Goal: Navigation & Orientation: Find specific page/section

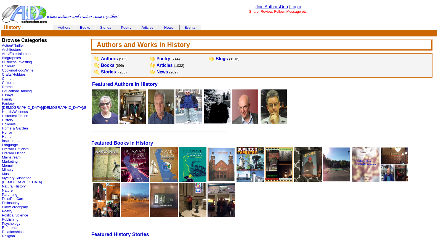
click at [101, 71] on link "Stories" at bounding box center [108, 72] width 15 height 5
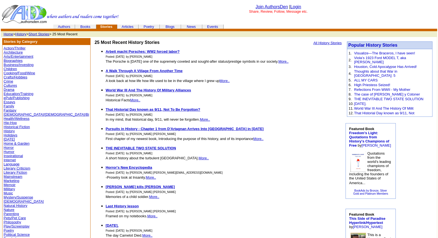
click at [22, 34] on link "History" at bounding box center [20, 34] width 11 height 4
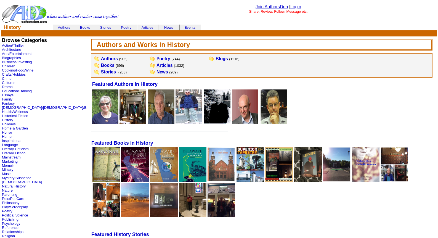
click at [157, 65] on link "Articles" at bounding box center [165, 65] width 16 height 5
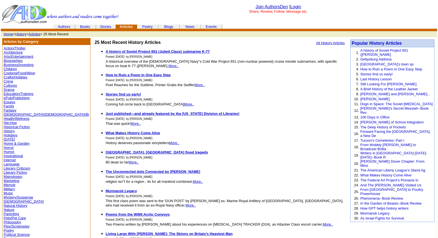
click at [23, 33] on link "History" at bounding box center [20, 34] width 11 height 4
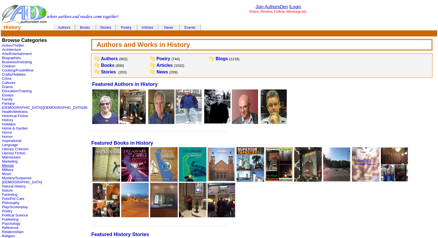
click at [7, 164] on link "Memoir" at bounding box center [8, 165] width 12 height 4
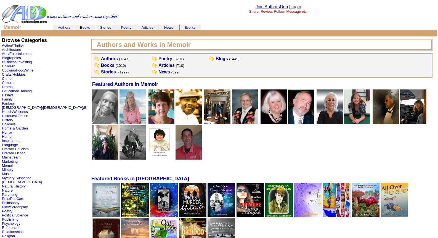
click at [101, 73] on link "Stories" at bounding box center [108, 72] width 15 height 5
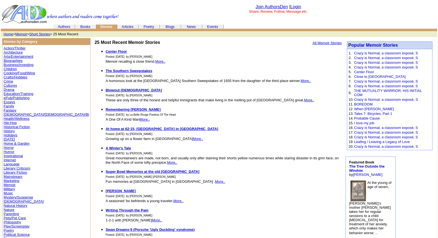
click at [7, 151] on link "Humor" at bounding box center [9, 152] width 11 height 4
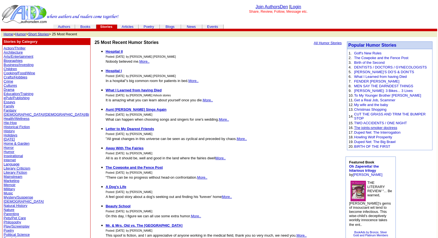
click at [374, 129] on link "The joints-smoker doctress" at bounding box center [375, 128] width 43 height 4
